Goal: Task Accomplishment & Management: Use online tool/utility

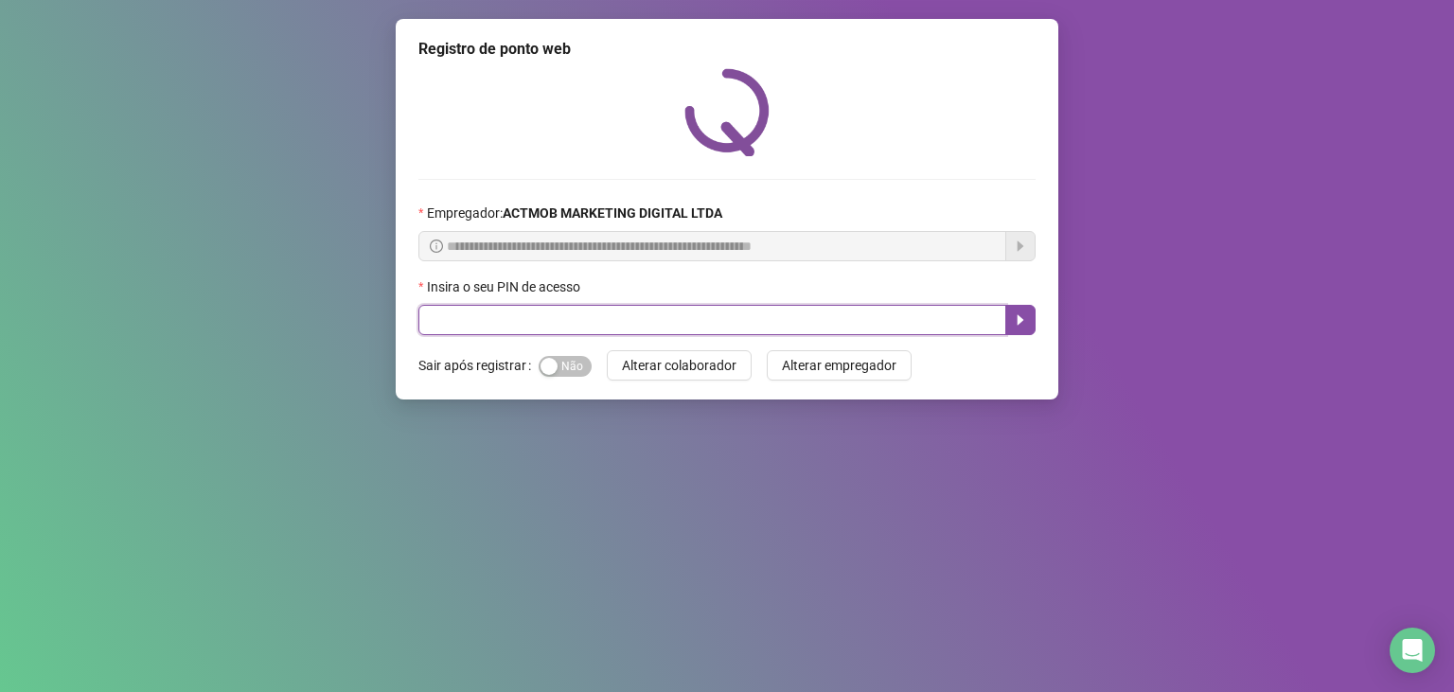
click at [573, 326] on input "text" at bounding box center [712, 320] width 588 height 30
type input "*****"
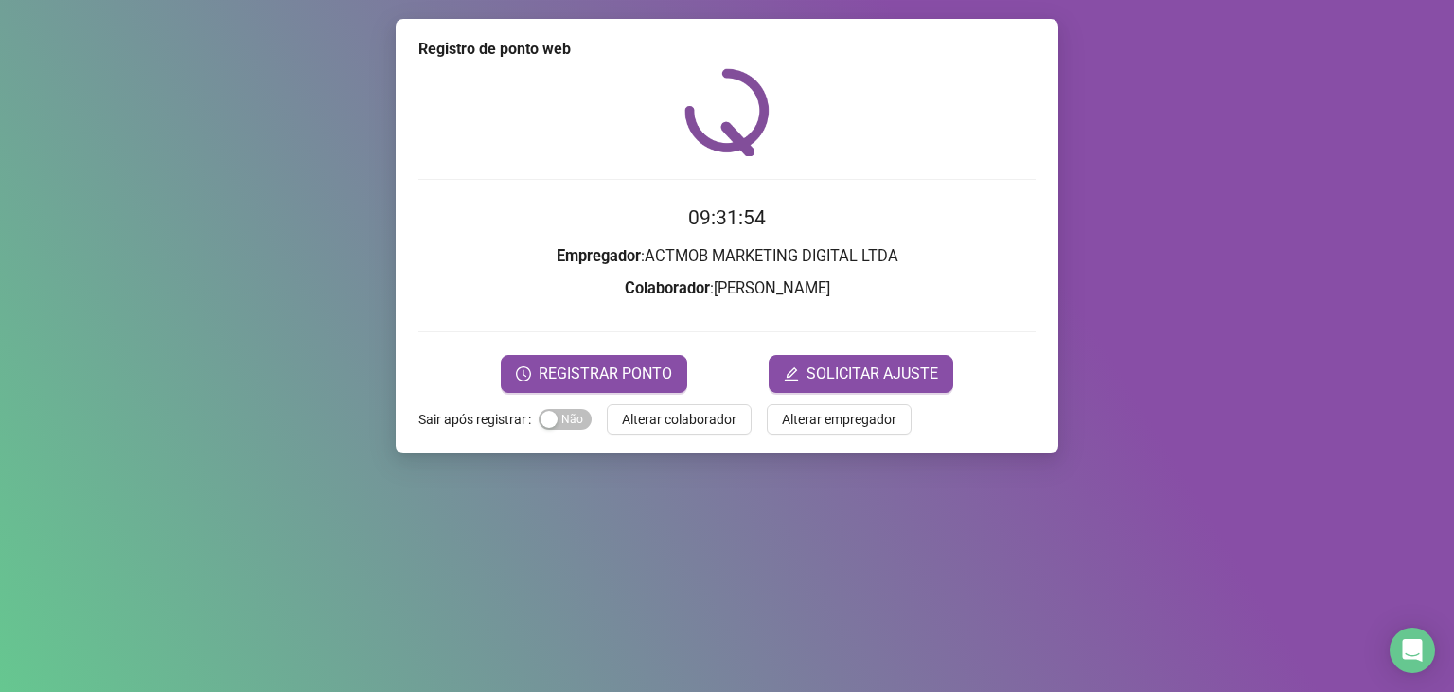
click at [575, 350] on form "09:31:54 Empregador : ACTMOB MARKETING DIGITAL LTDA Colaborador : [PERSON_NAME]…" at bounding box center [726, 297] width 617 height 189
click at [566, 366] on span "REGISTRAR PONTO" at bounding box center [604, 373] width 133 height 23
